Goal: Check status: Check status

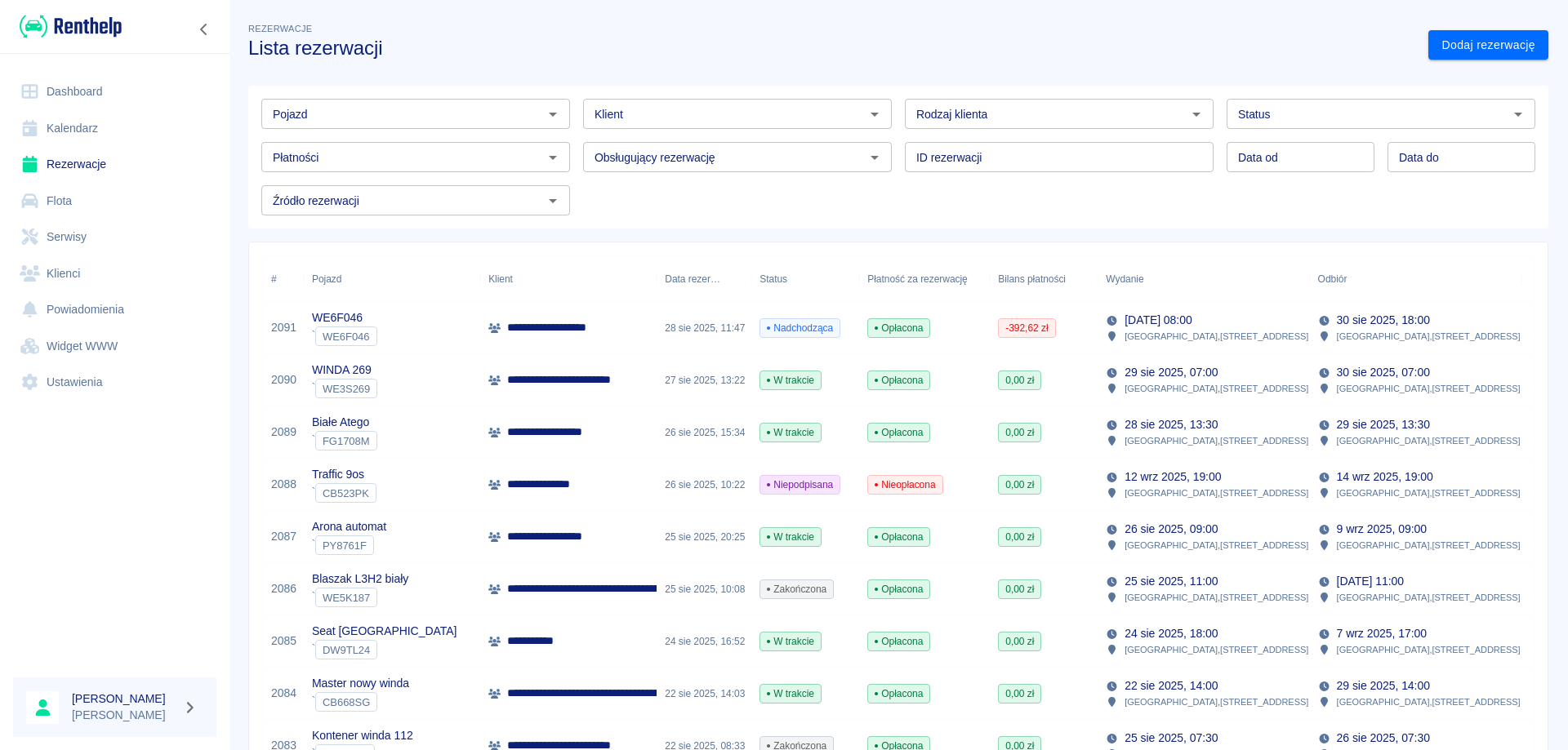
click at [70, 160] on link "Rezerwacje" at bounding box center [115, 164] width 203 height 37
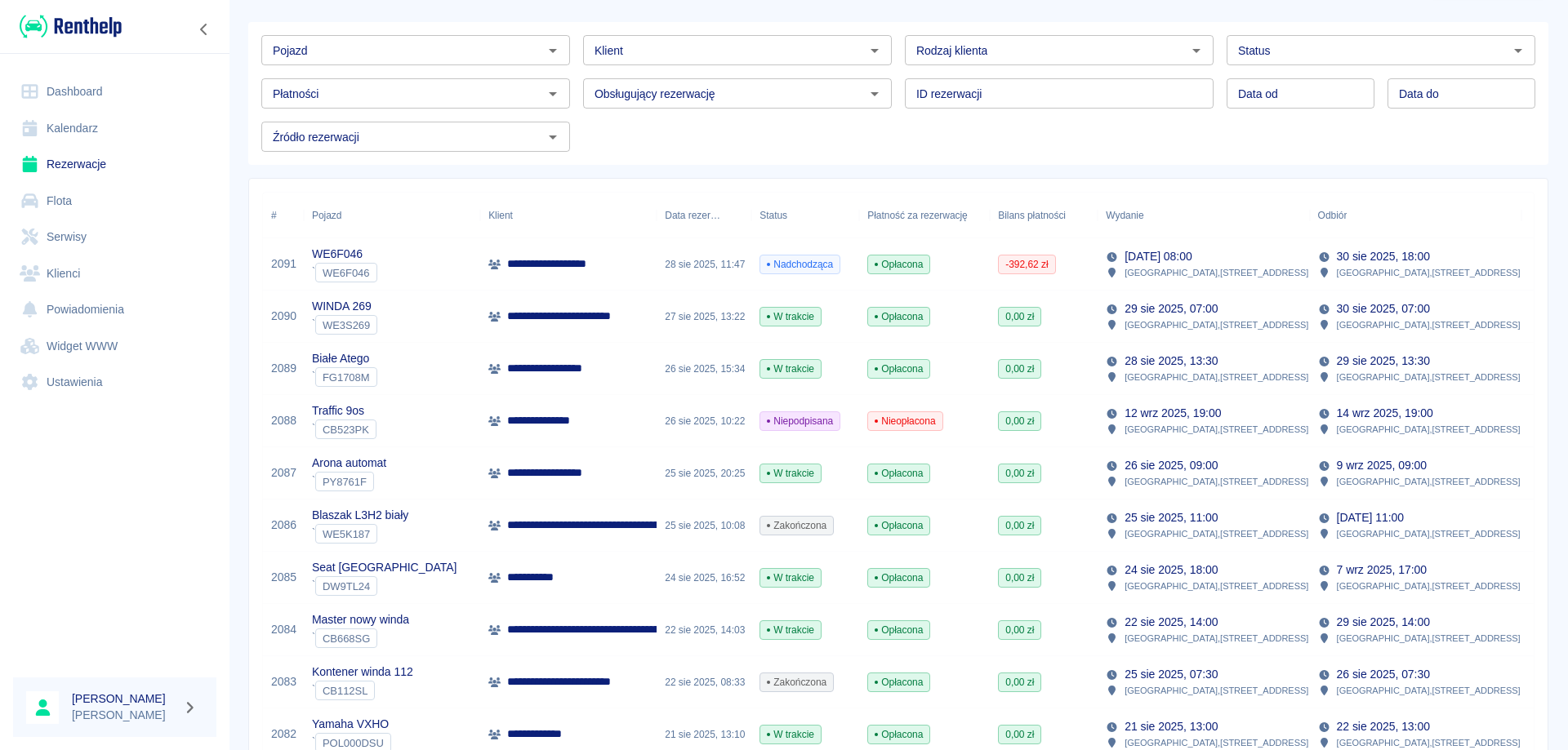
scroll to position [82, 0]
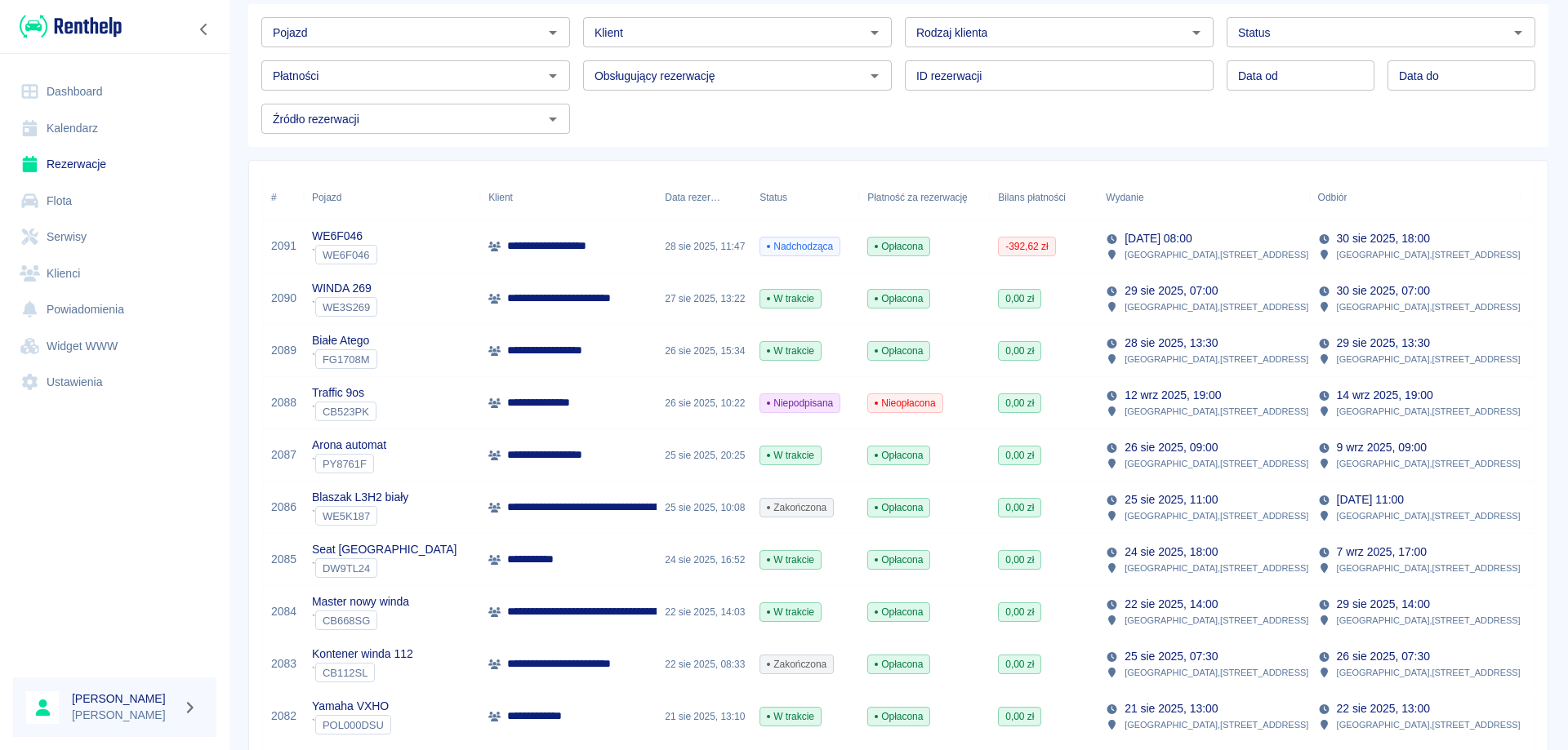
click at [591, 353] on p "**********" at bounding box center [563, 351] width 112 height 17
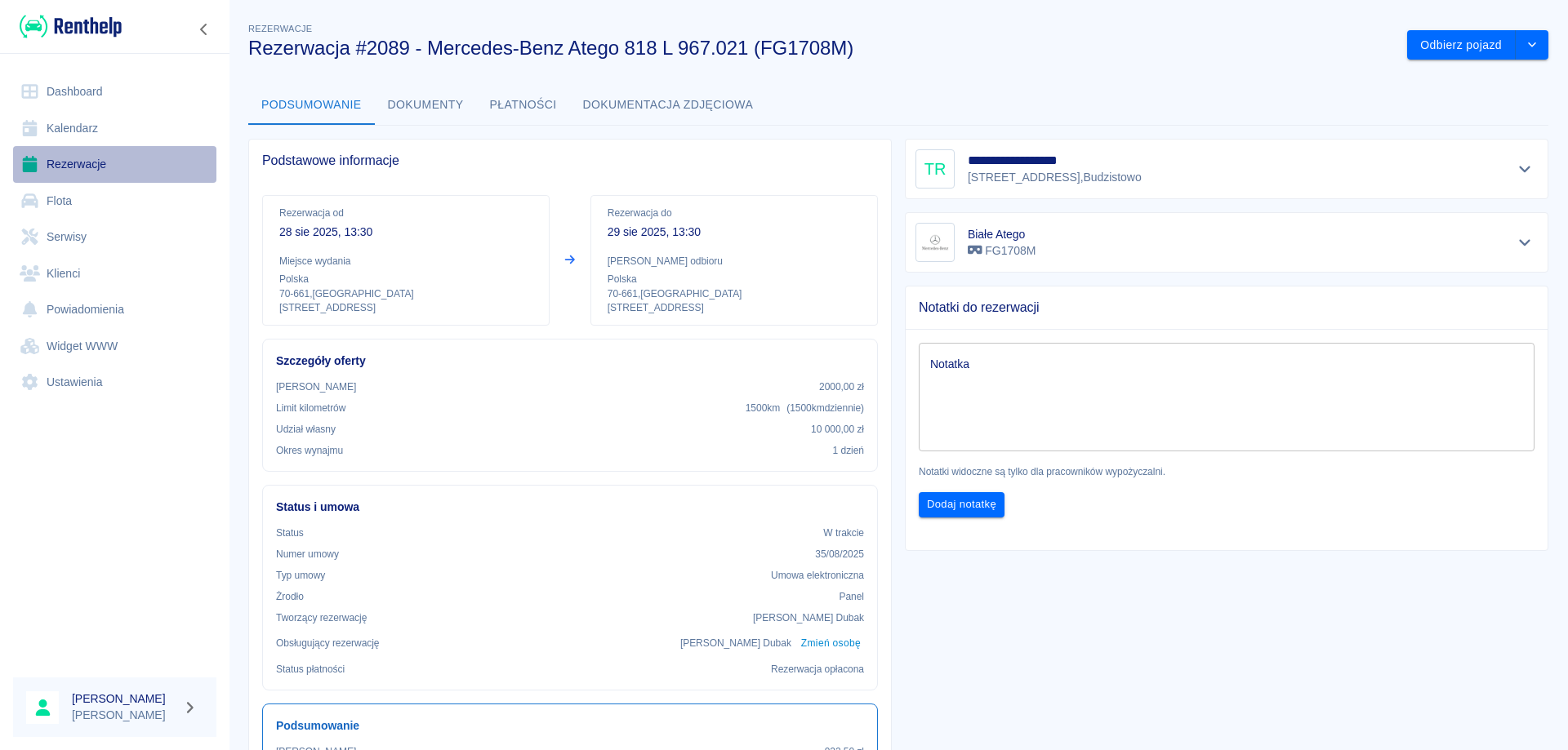
click at [78, 159] on link "Rezerwacje" at bounding box center [115, 164] width 203 height 37
